Goal: Task Accomplishment & Management: Complete application form

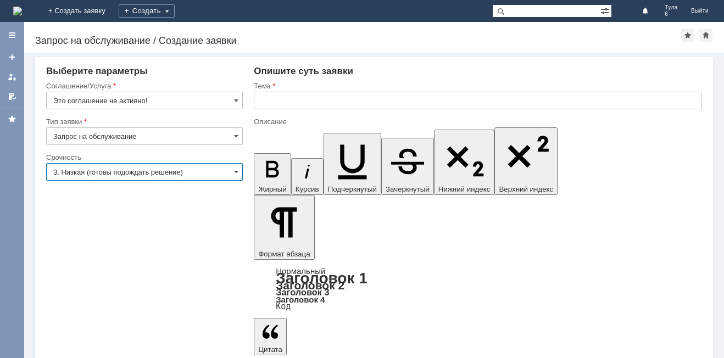
click at [83, 169] on input "3. Низкая (готовы подождать решение)" at bounding box center [144, 172] width 197 height 18
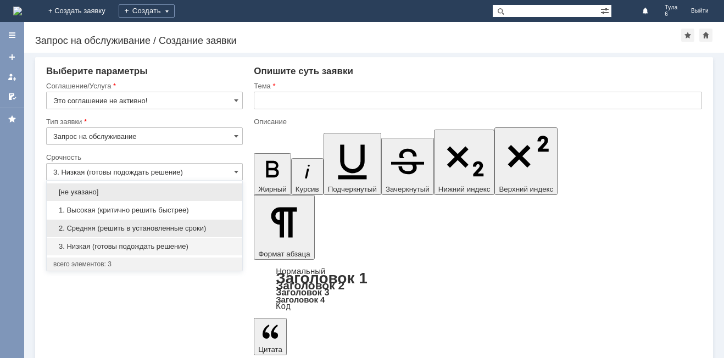
click at [86, 222] on div "2. Средняя (решить в установленные сроки)" at bounding box center [145, 229] width 196 height 18
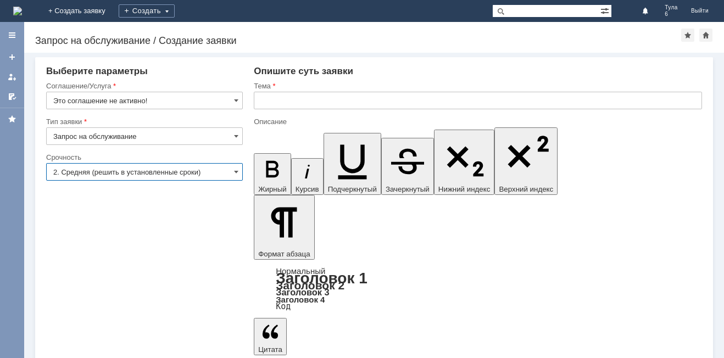
type input "2. Средняя (решить в установленные сроки)"
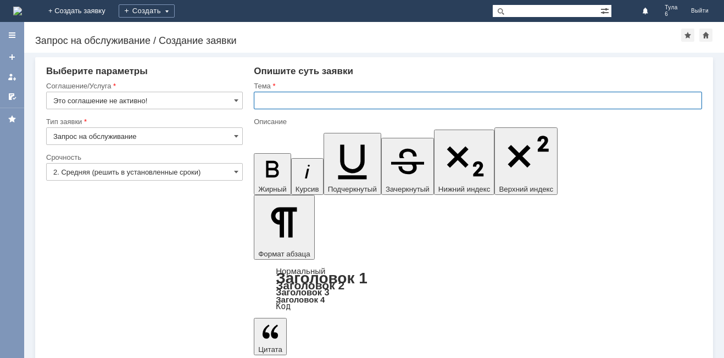
click at [272, 101] on input "text" at bounding box center [478, 101] width 448 height 18
click at [264, 98] on input "text" at bounding box center [478, 101] width 448 height 18
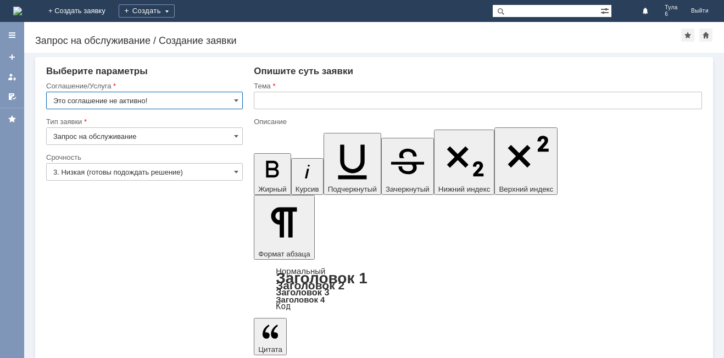
click at [22, 10] on img at bounding box center [17, 11] width 9 height 9
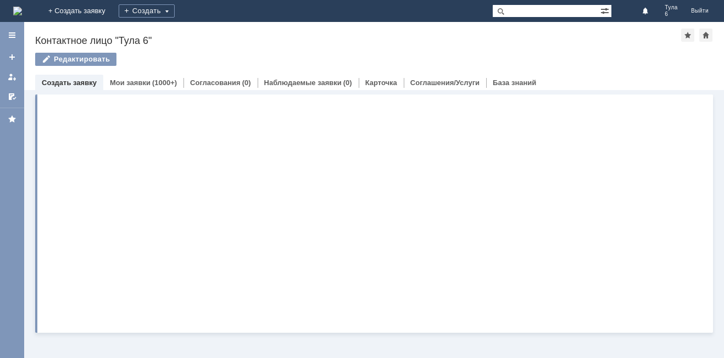
click at [22, 10] on img at bounding box center [17, 11] width 9 height 9
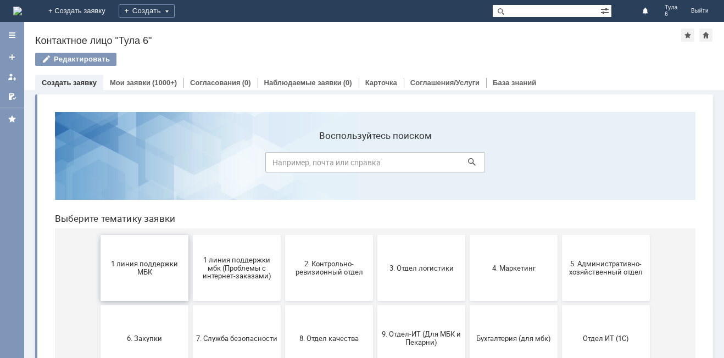
click at [139, 262] on span "1 линия поддержки МБК" at bounding box center [144, 268] width 81 height 16
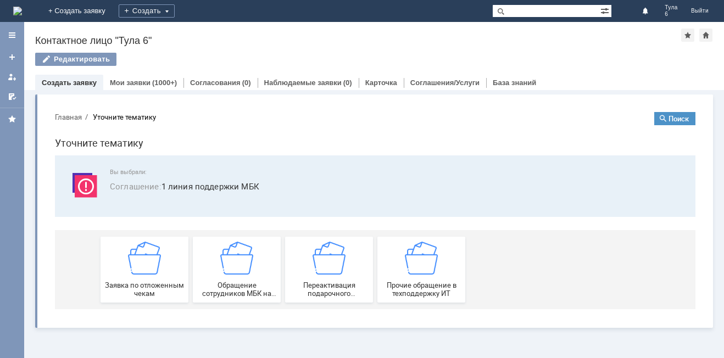
click at [139, 262] on img at bounding box center [144, 258] width 33 height 33
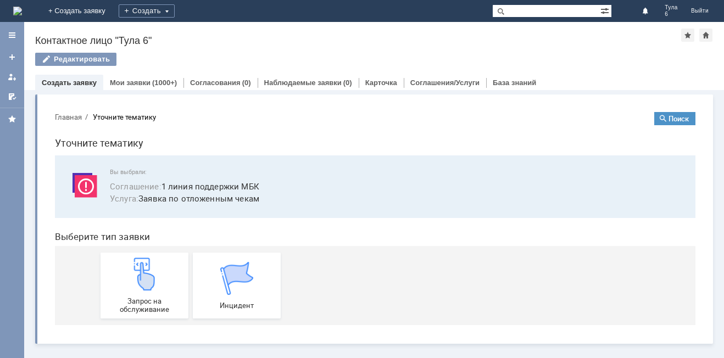
click at [139, 262] on img at bounding box center [144, 274] width 33 height 33
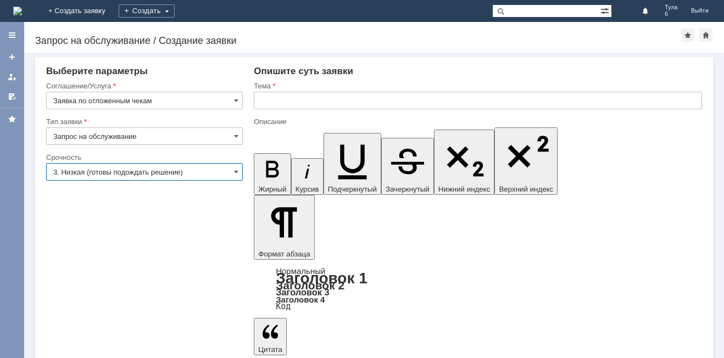
click at [153, 171] on input "3. Низкая (готовы подождать решение)" at bounding box center [144, 172] width 197 height 18
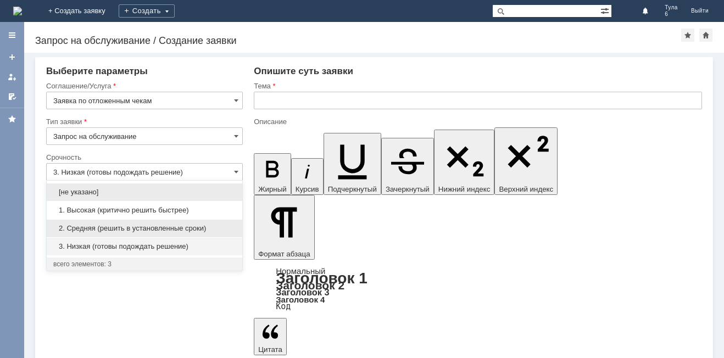
click at [91, 223] on div "2. Средняя (решить в установленные сроки)" at bounding box center [145, 229] width 196 height 18
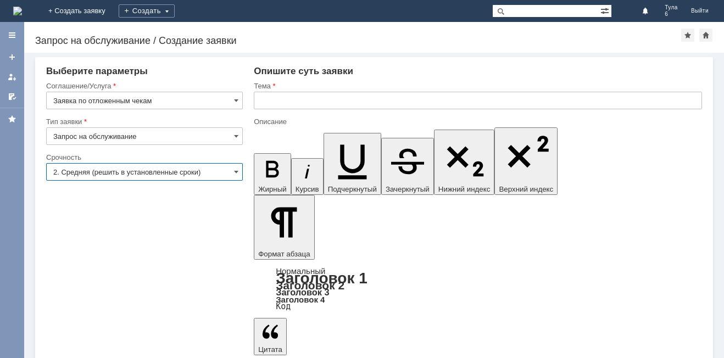
type input "2. Средняя (решить в установленные сроки)"
click at [256, 98] on input "text" at bounding box center [478, 101] width 448 height 18
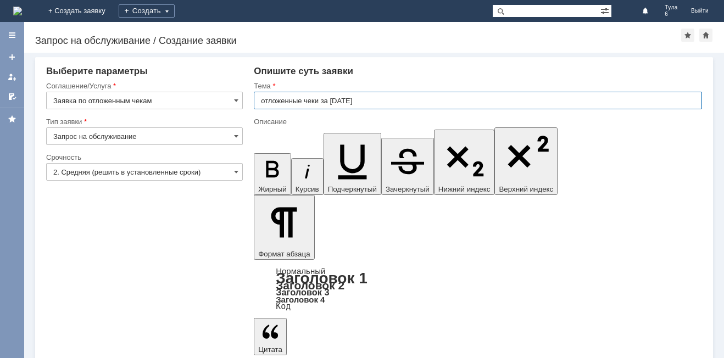
type input "отложенные чеки за [DATE]"
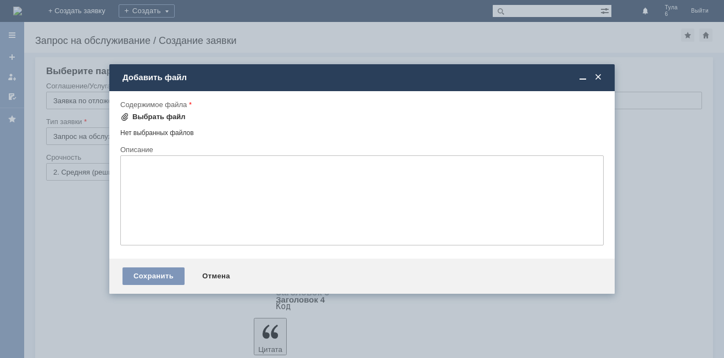
click at [131, 113] on div "Выбрать файл" at bounding box center [152, 117] width 65 height 9
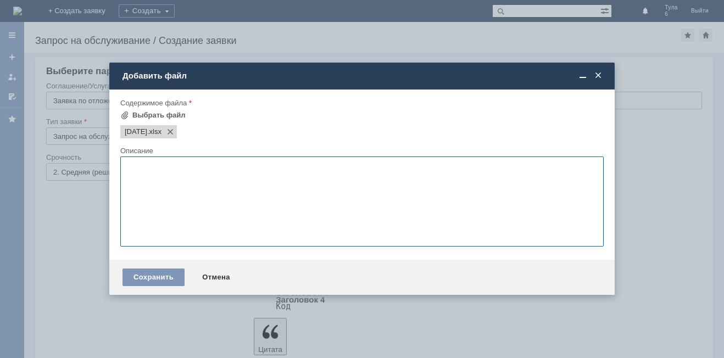
click at [133, 169] on textarea at bounding box center [361, 202] width 483 height 90
type textarea "Отложенные чеки [DATE]"
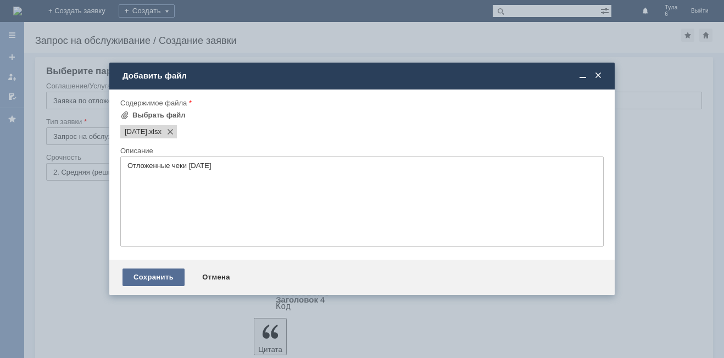
click at [156, 271] on div "Сохранить" at bounding box center [154, 278] width 62 height 18
